Goal: Transaction & Acquisition: Purchase product/service

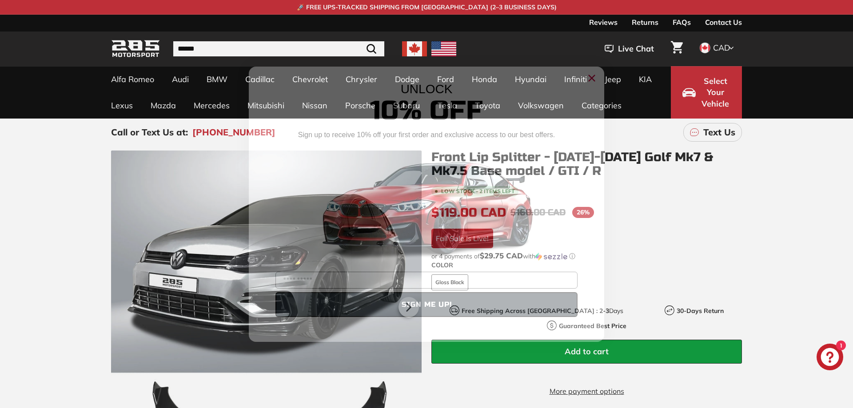
click at [592, 77] on icon "Close dialog" at bounding box center [592, 78] width 6 height 6
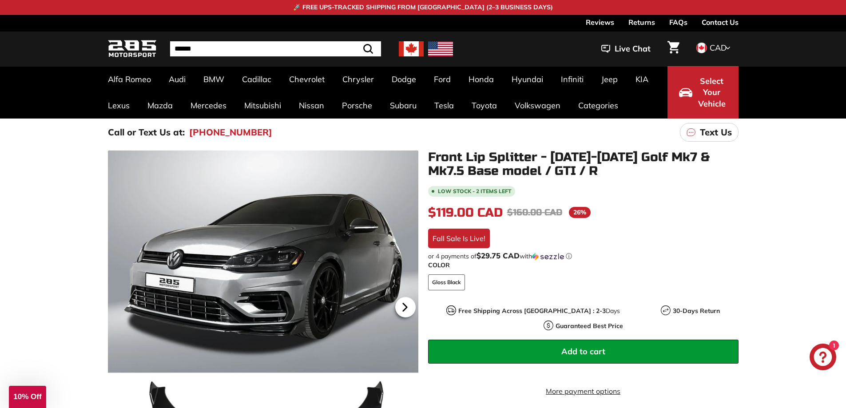
click at [404, 308] on icon at bounding box center [405, 307] width 4 height 8
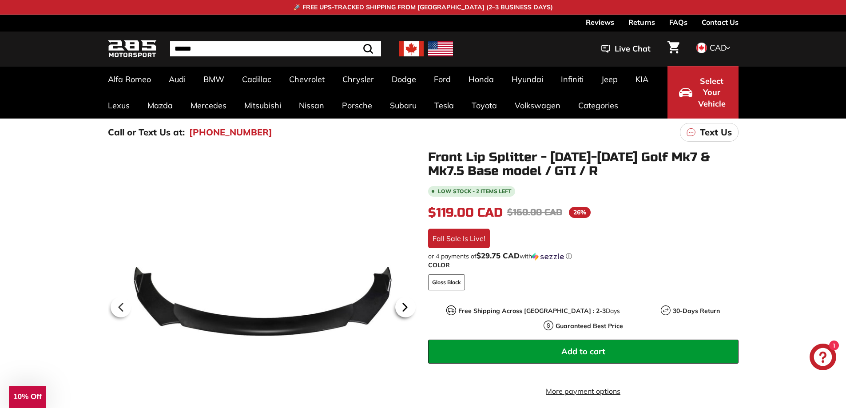
click at [404, 308] on icon at bounding box center [405, 307] width 4 height 8
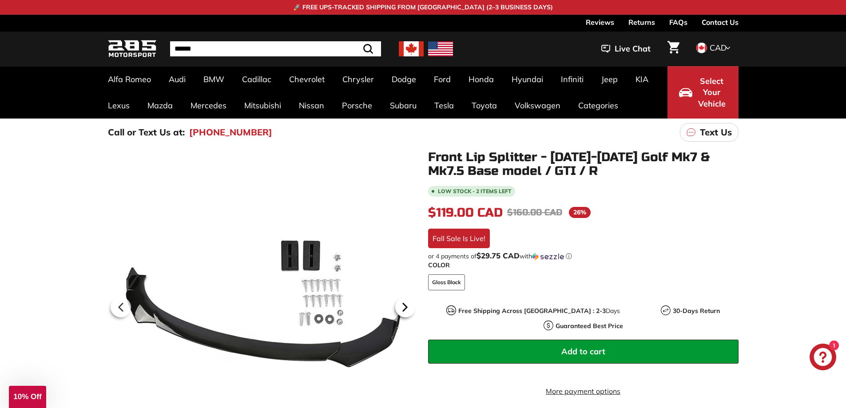
click at [404, 308] on icon at bounding box center [405, 307] width 4 height 8
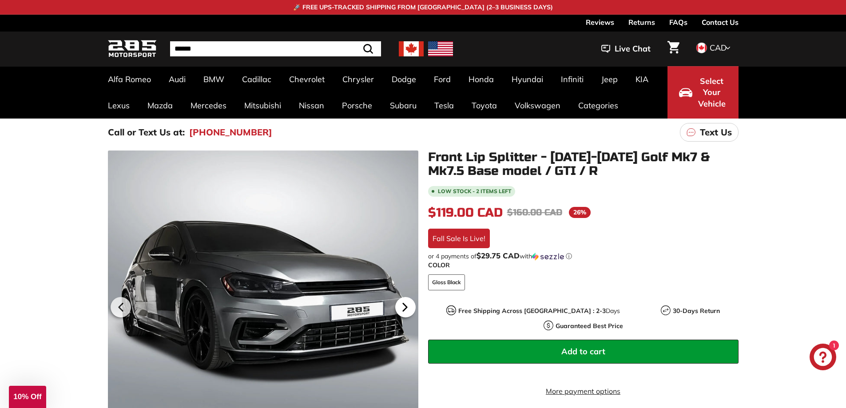
click at [403, 304] on icon at bounding box center [405, 307] width 20 height 20
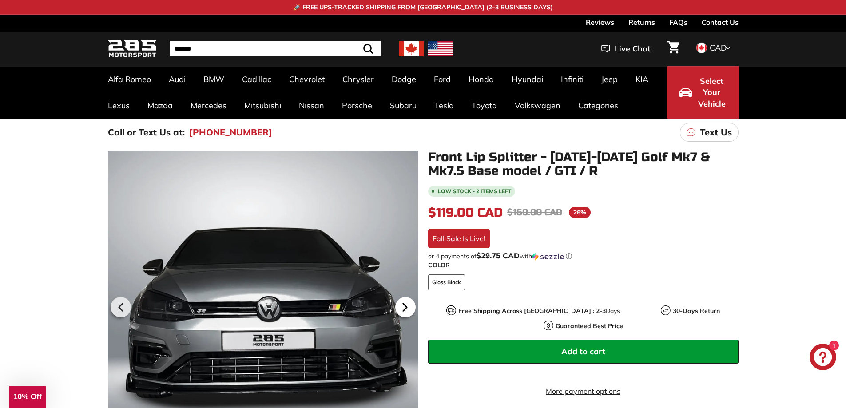
click at [403, 304] on icon at bounding box center [405, 307] width 20 height 20
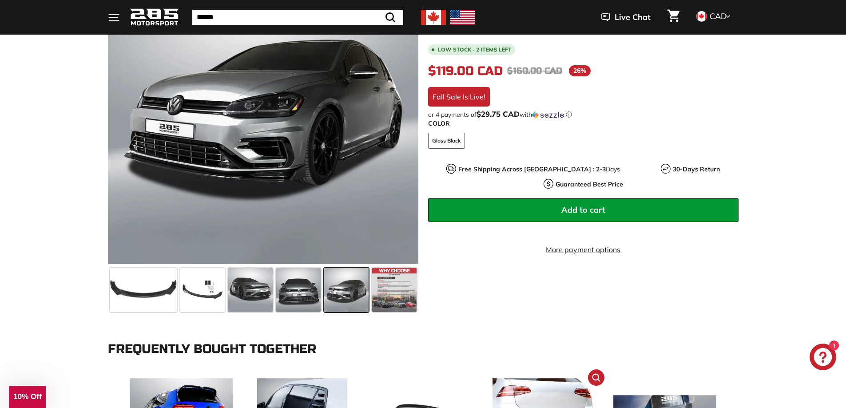
scroll to position [178, 0]
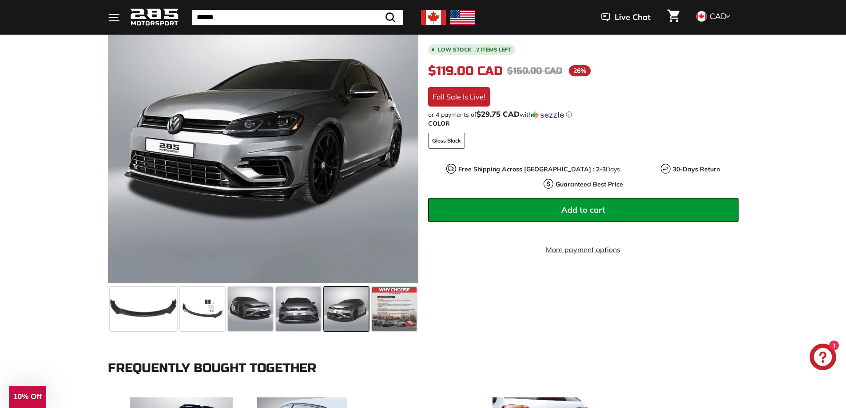
click at [591, 205] on span "Add to cart" at bounding box center [583, 210] width 44 height 10
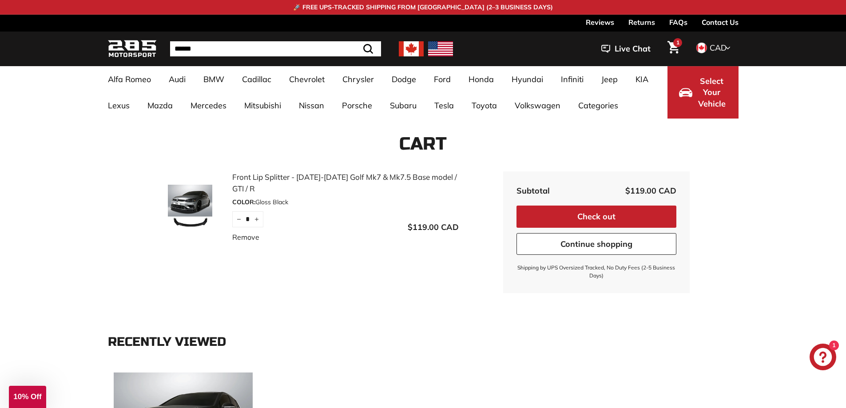
click at [596, 216] on button "Check out" at bounding box center [597, 217] width 160 height 22
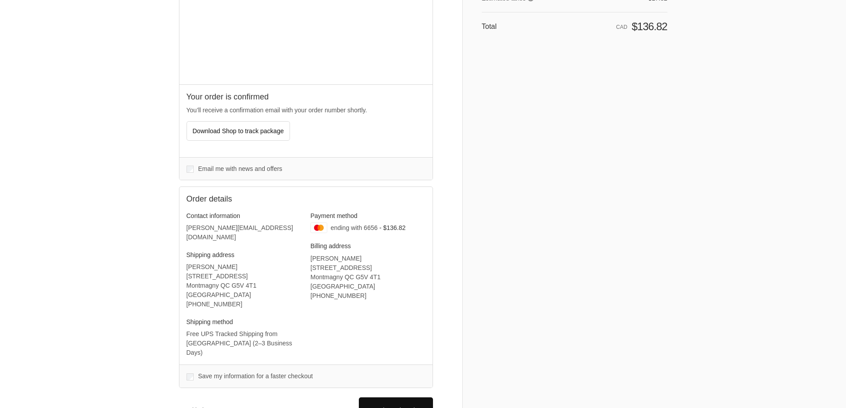
scroll to position [155, 0]
